Goal: Find specific page/section: Find specific page/section

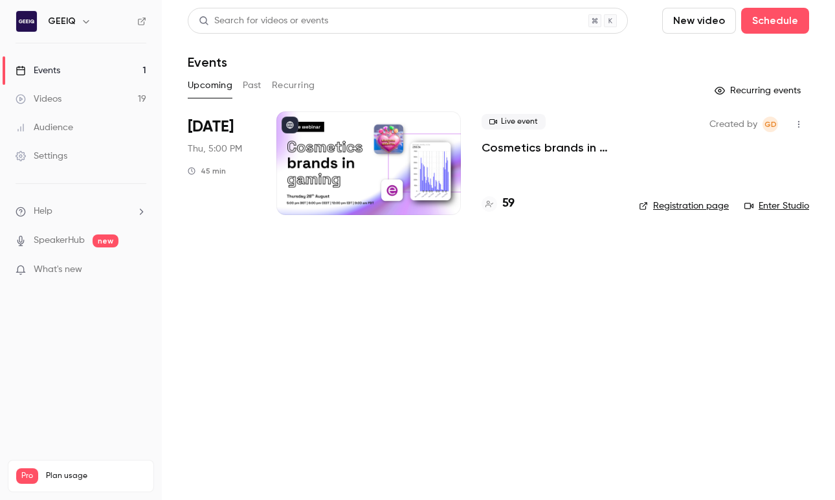
click at [522, 146] on p "Cosmetics brands in gaming: A conversation with essence cosmetics" at bounding box center [550, 148] width 137 height 16
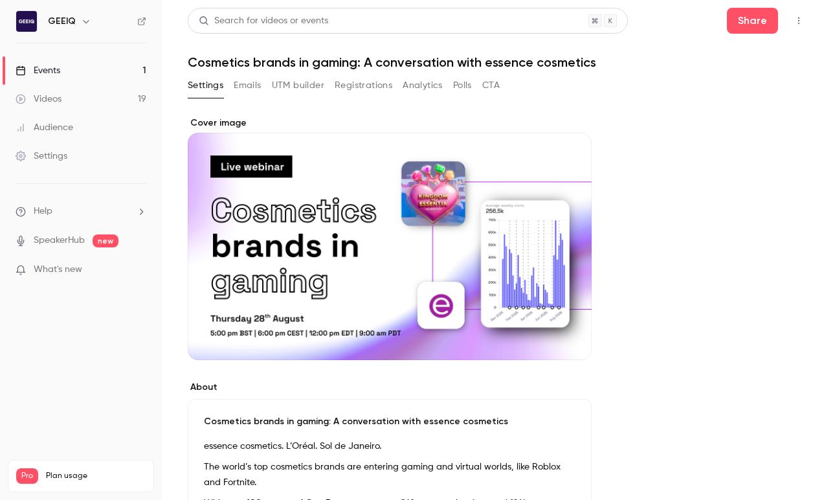
click at [293, 81] on button "UTM builder" at bounding box center [298, 85] width 52 height 21
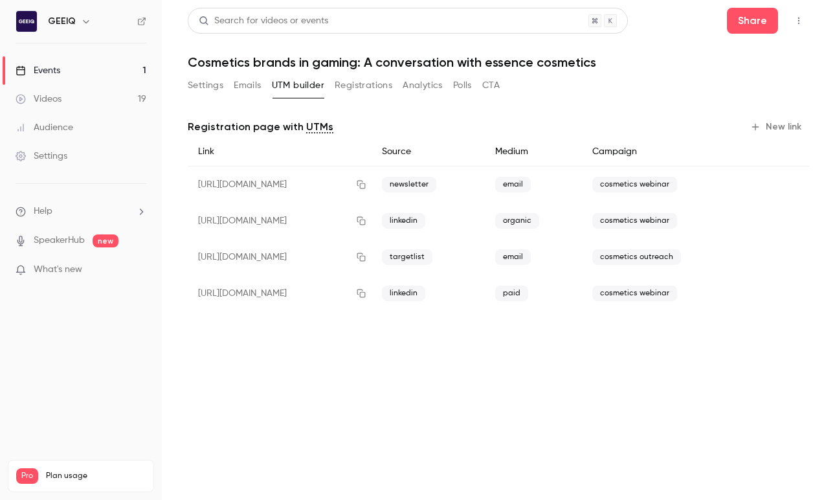
click at [362, 84] on button "Registrations" at bounding box center [364, 85] width 58 height 21
